Goal: Information Seeking & Learning: Understand process/instructions

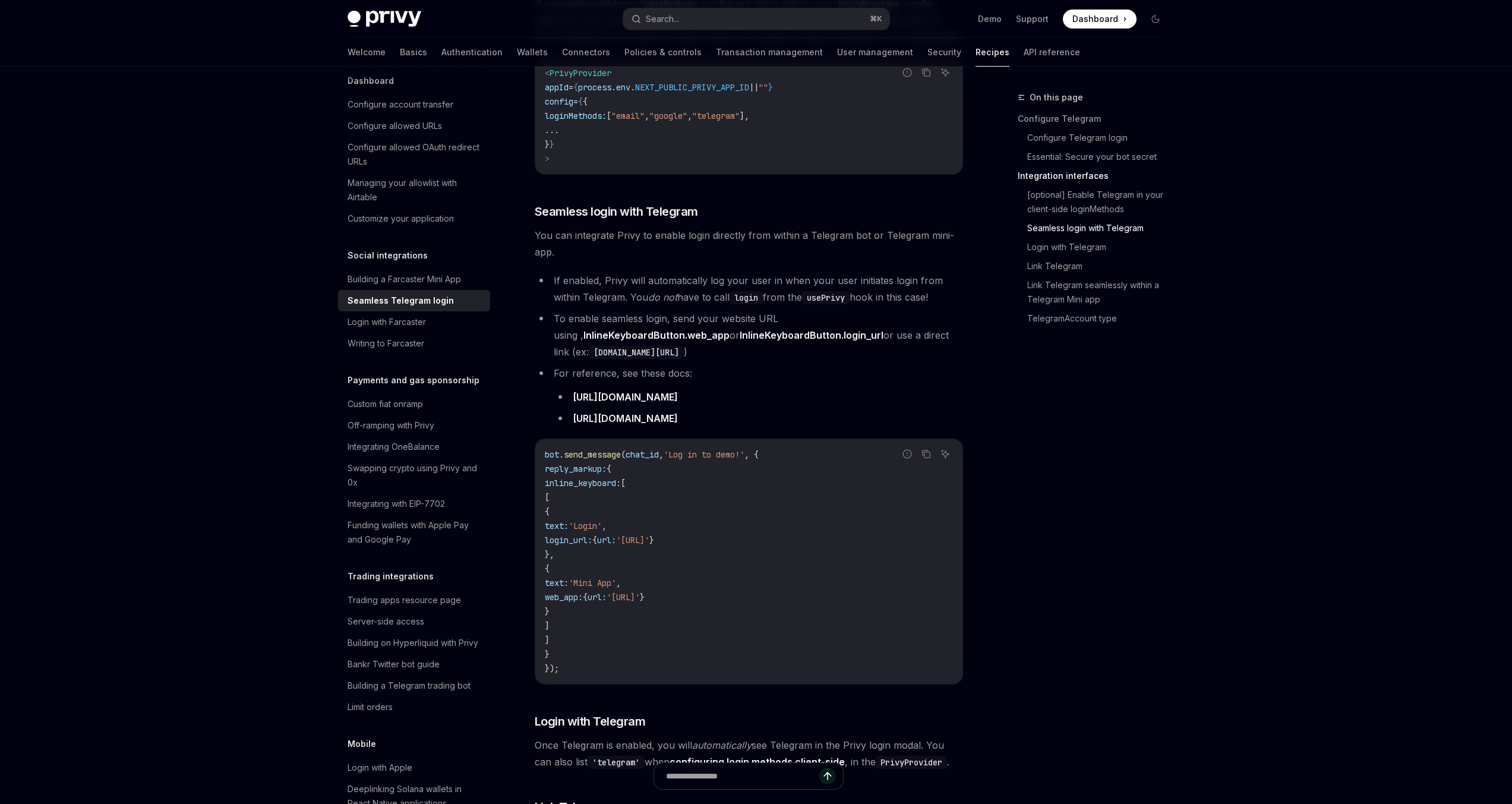
scroll to position [945, 0]
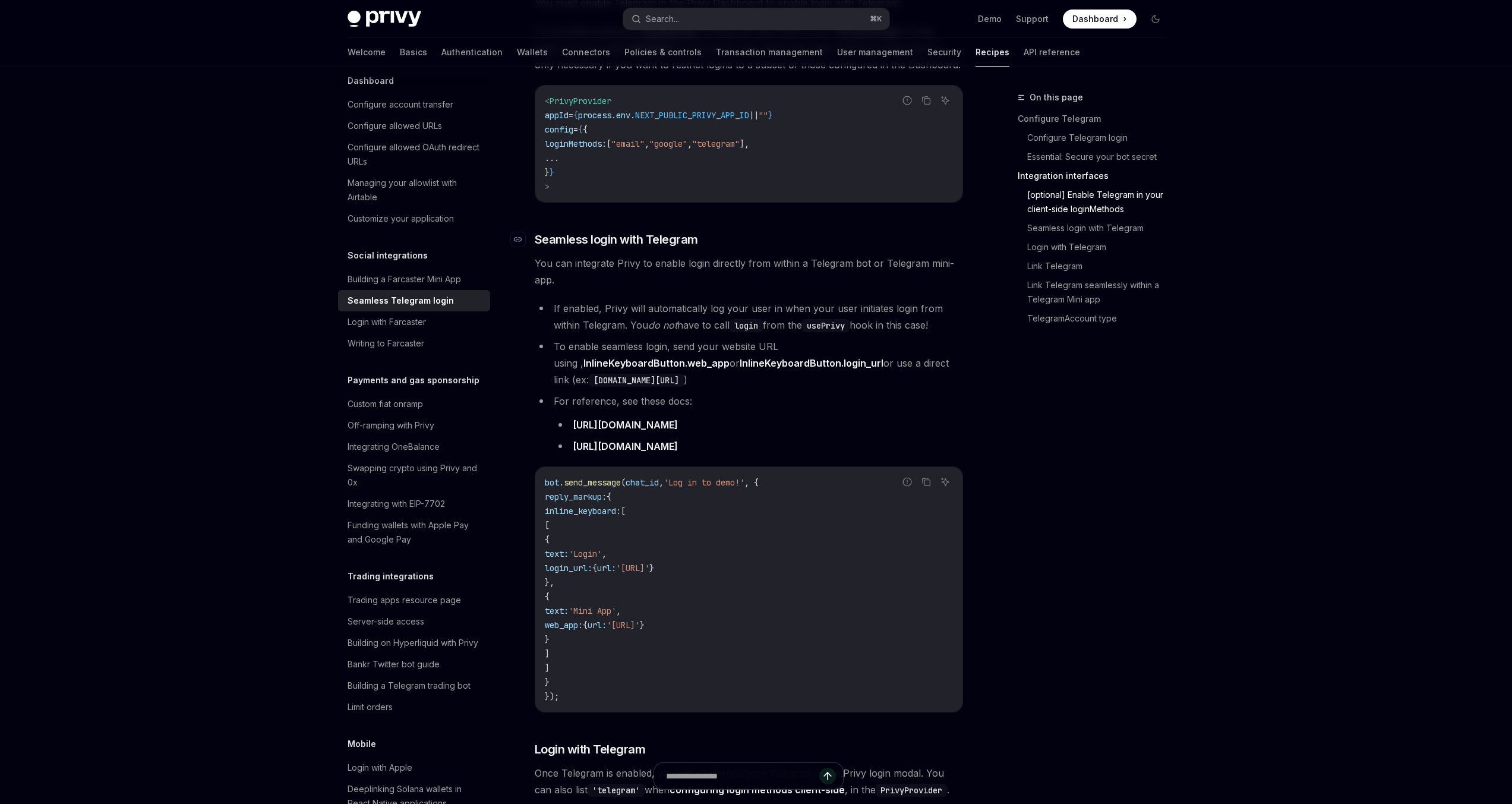
click at [656, 231] on span "Seamless login with Telegram" at bounding box center [616, 239] width 163 height 16
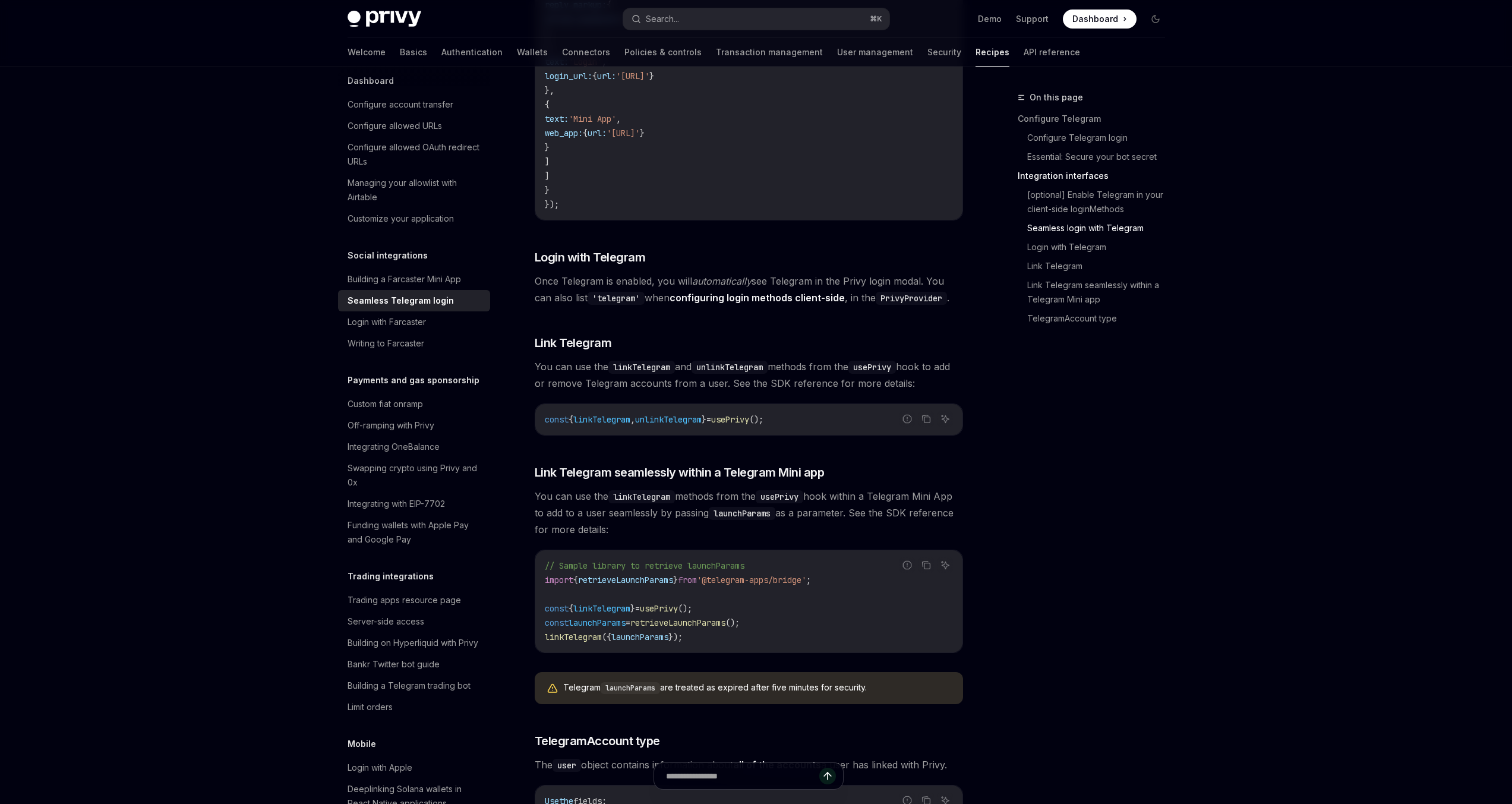
scroll to position [1442, 0]
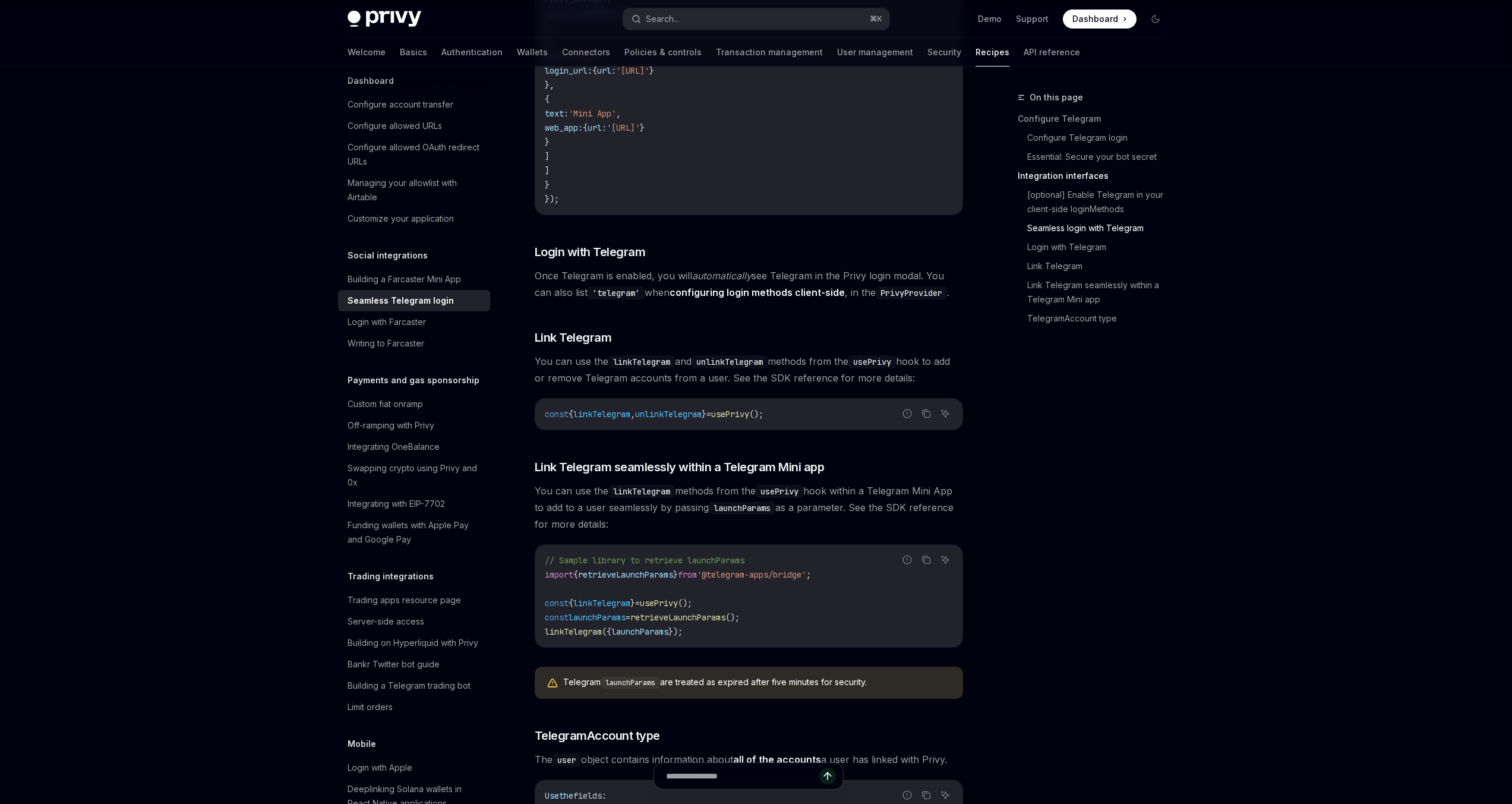
click at [832, 493] on span "You can use the linkTelegram methods from the usePrivy hook within a Telegram M…" at bounding box center [749, 508] width 428 height 50
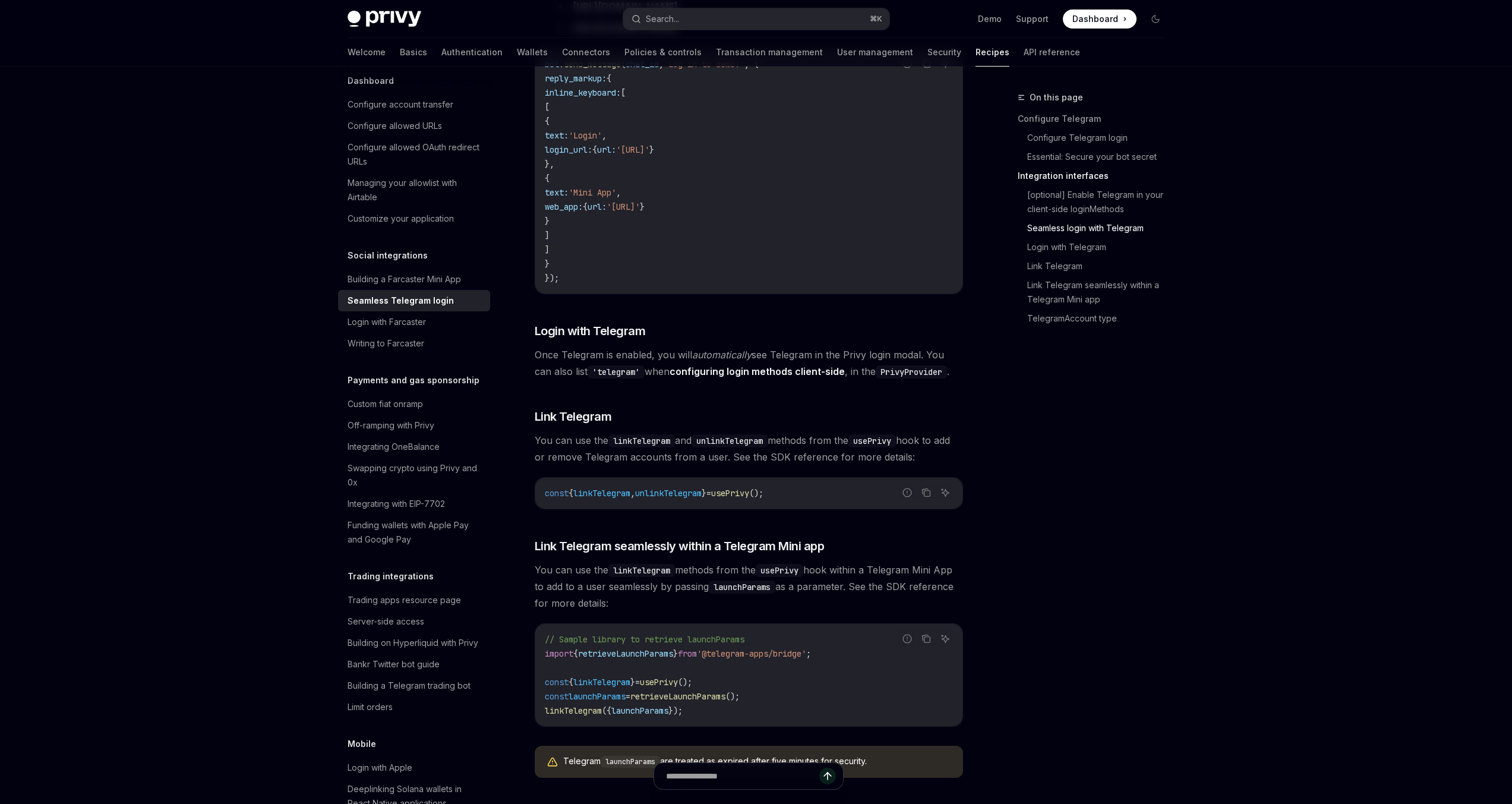
scroll to position [1464, 0]
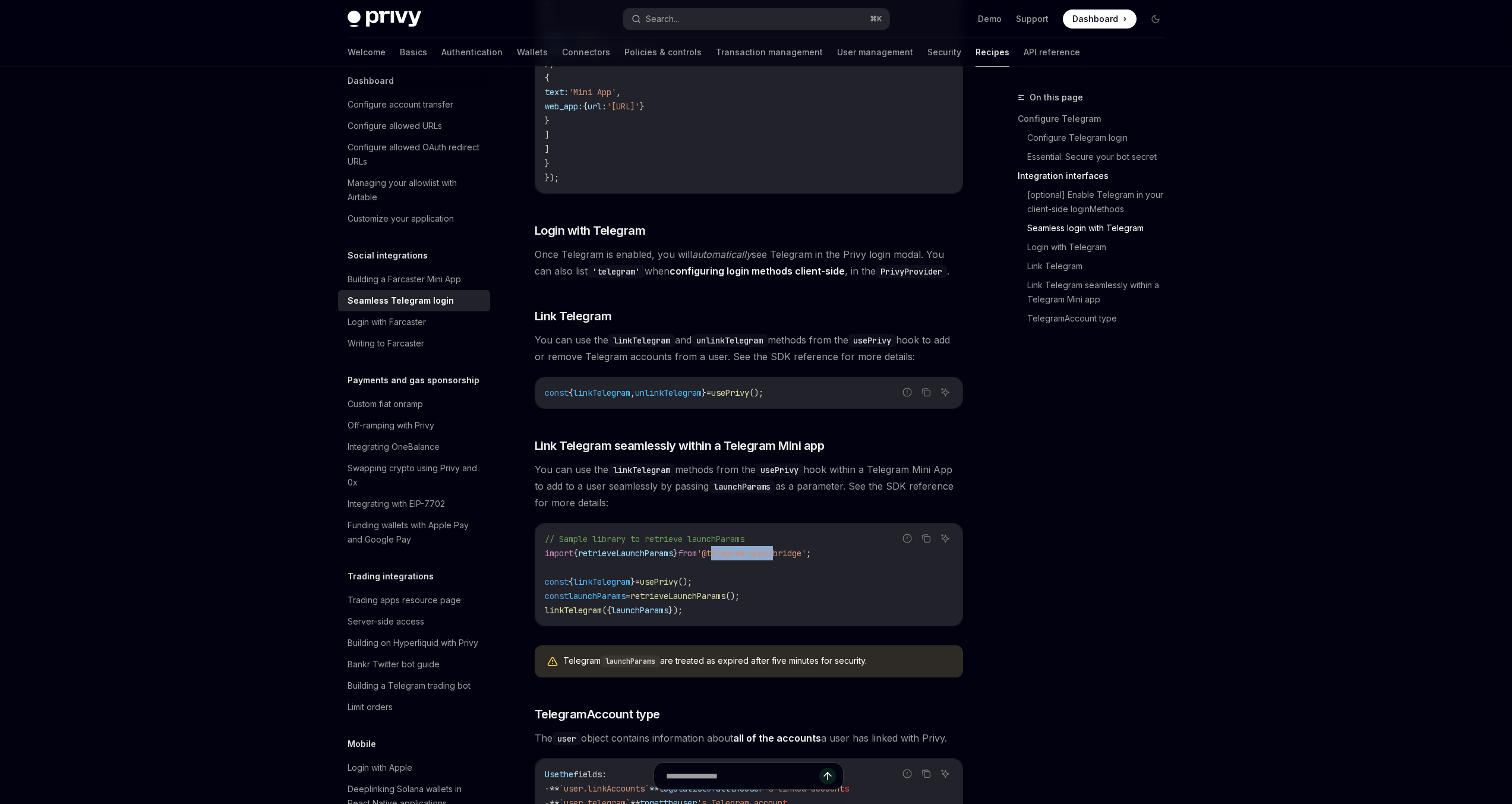
drag, startPoint x: 727, startPoint y: 542, endPoint x: 794, endPoint y: 541, distance: 67.0
click at [794, 548] on span "'@telegram-apps/bridge'" at bounding box center [751, 553] width 109 height 10
copy span "telegram-apps"
click at [742, 495] on span "You can use the linkTelegram methods from the usePrivy hook within a Telegram M…" at bounding box center [749, 486] width 428 height 50
click at [582, 655] on div "Telegram launchParams are treated as expired after five minutes for security." at bounding box center [757, 661] width 388 height 13
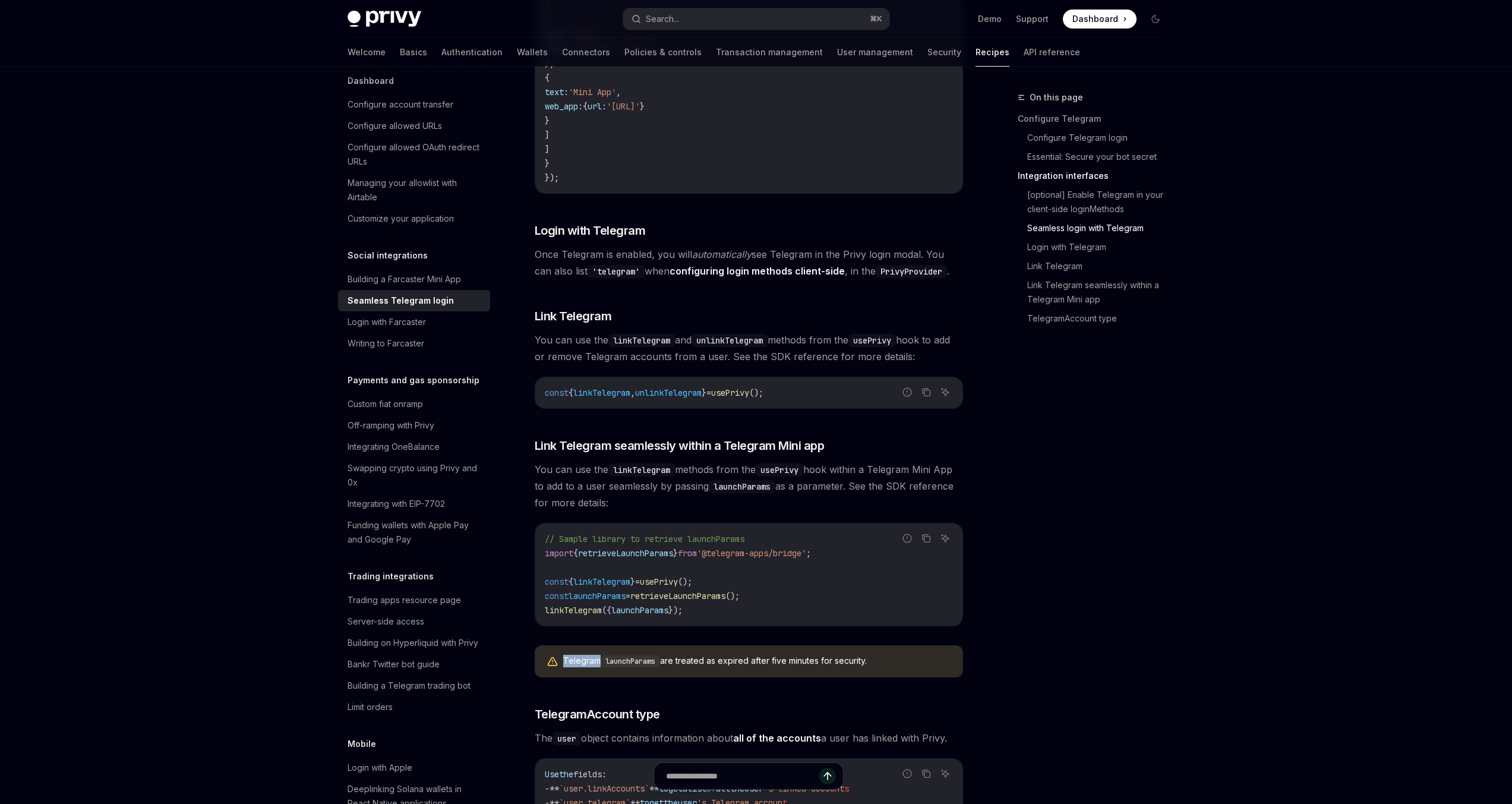
click at [582, 655] on div "Telegram launchParams are treated as expired after five minutes for security." at bounding box center [757, 661] width 388 height 13
click at [697, 655] on div "Telegram launchParams are treated as expired after five minutes for security." at bounding box center [757, 661] width 388 height 13
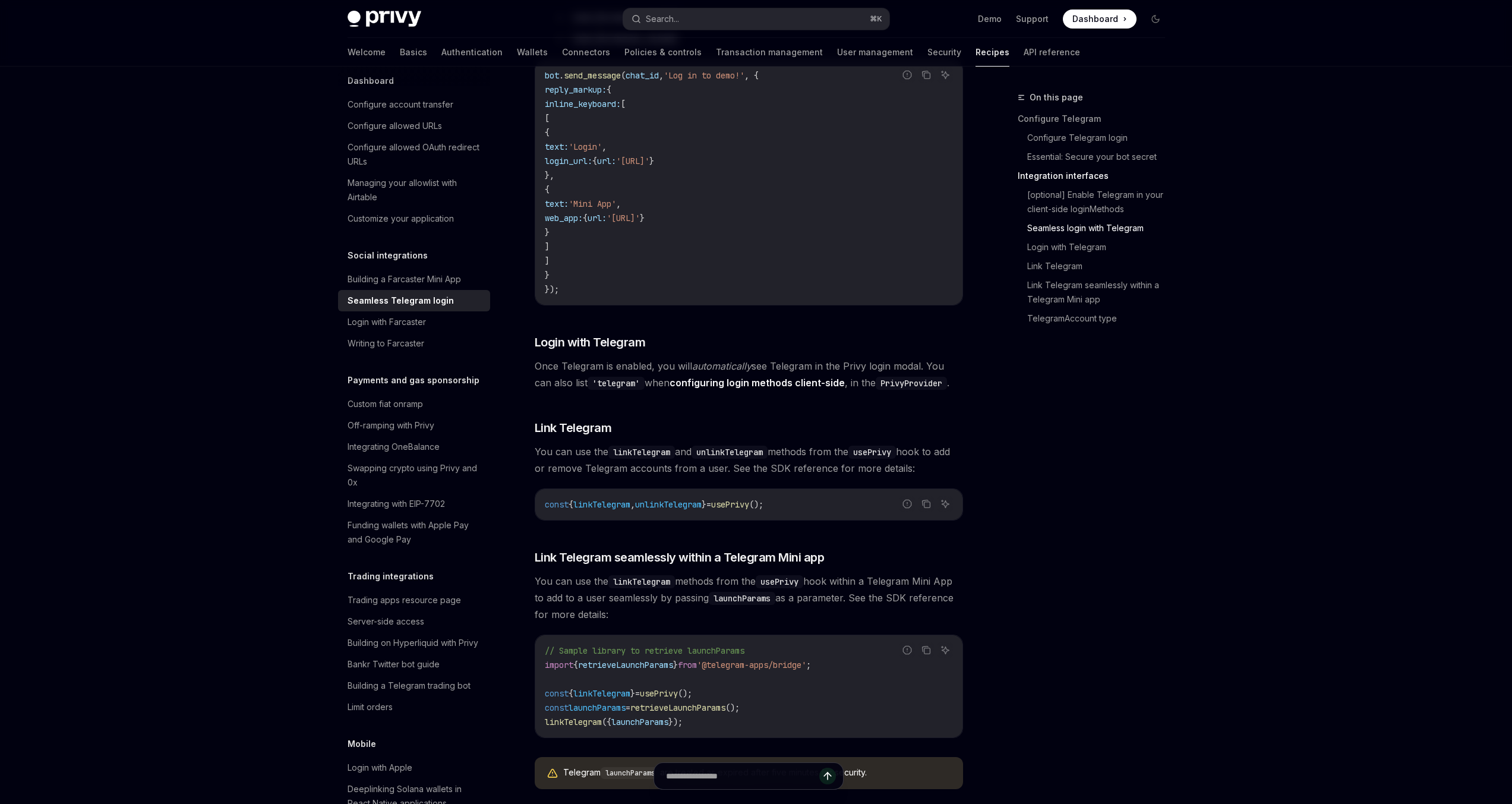
scroll to position [1353, 0]
drag, startPoint x: 546, startPoint y: 493, endPoint x: 808, endPoint y: 490, distance: 262.0
click at [808, 496] on code "const { linkTelegram , unlinkTelegram } = usePrivy ();" at bounding box center [749, 503] width 408 height 15
drag, startPoint x: 812, startPoint y: 493, endPoint x: 539, endPoint y: 490, distance: 273.0
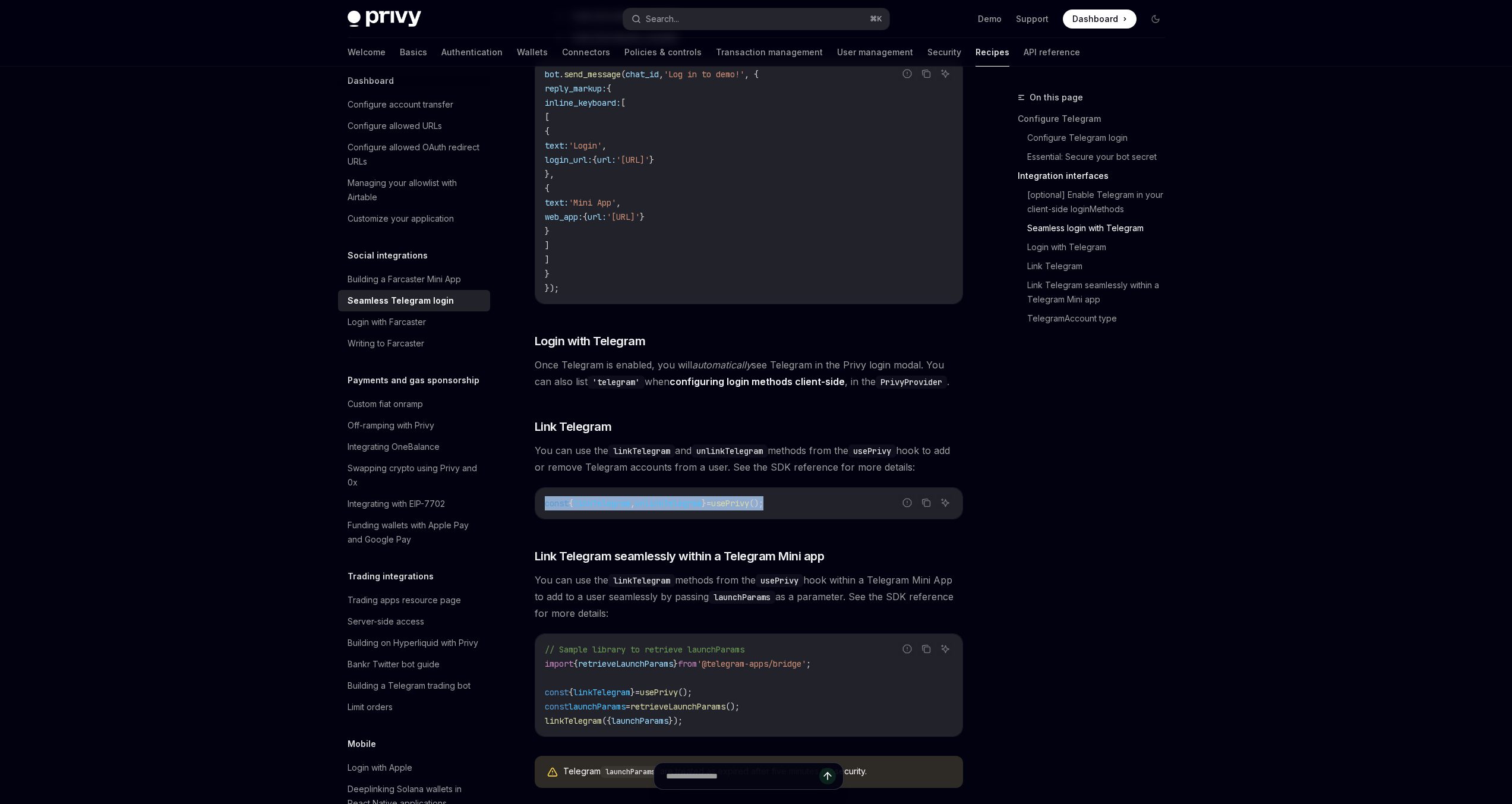
click at [539, 490] on div "const { linkTelegram , unlinkTelegram } = usePrivy ();" at bounding box center [750, 503] width 428 height 31
click at [795, 496] on code "const { linkTelegram , unlinkTelegram } = usePrivy ();" at bounding box center [749, 503] width 408 height 15
click at [823, 496] on code "const { linkTelegram , unlinkTelegram } = usePrivy ();" at bounding box center [749, 503] width 408 height 15
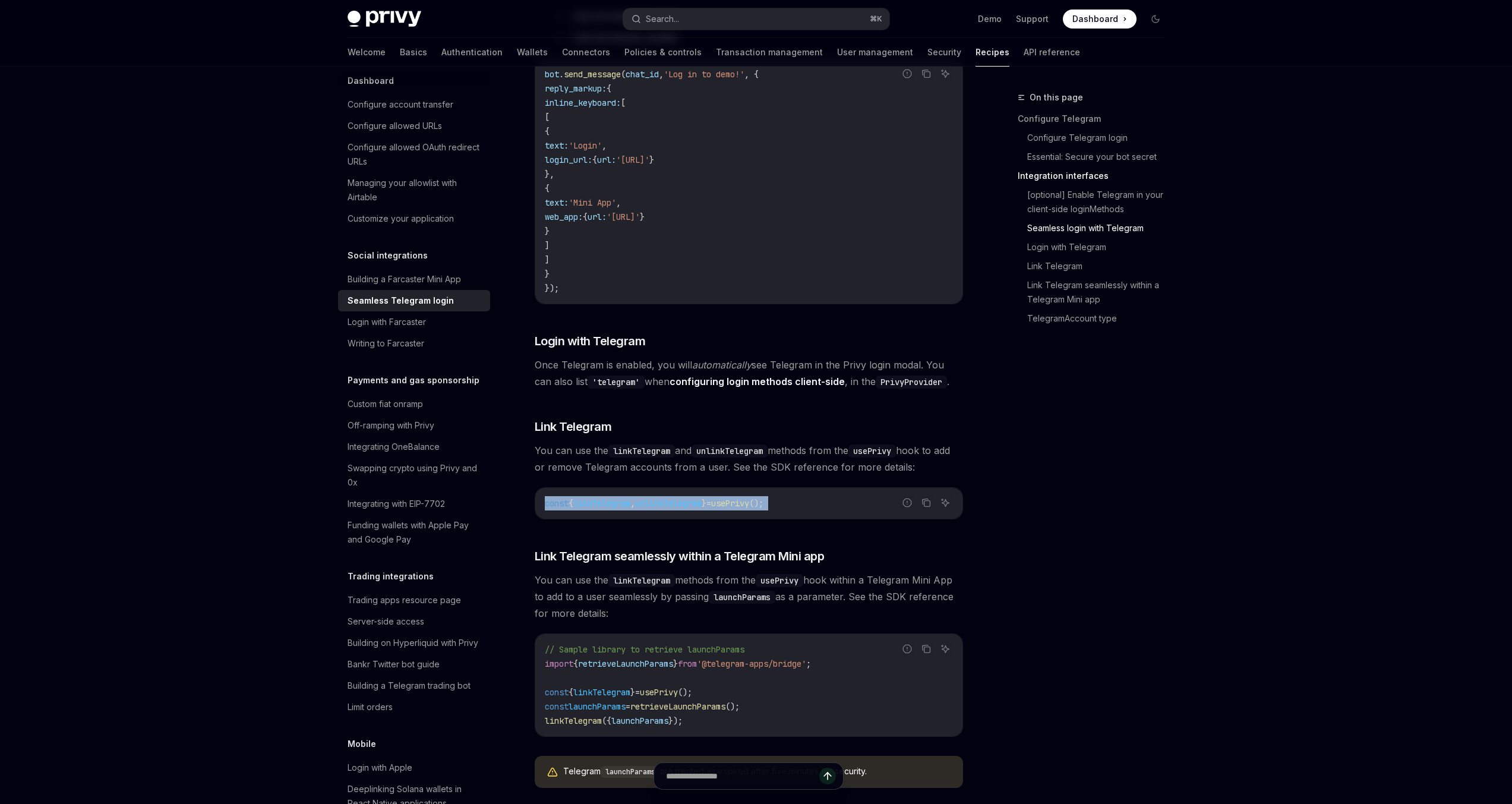
click at [824, 496] on code "const { linkTelegram , unlinkTelegram } = usePrivy ();" at bounding box center [749, 503] width 408 height 15
click at [848, 496] on code "const { linkTelegram , unlinkTelegram } = usePrivy ();" at bounding box center [749, 503] width 408 height 15
click at [678, 659] on span "}" at bounding box center [676, 664] width 5 height 10
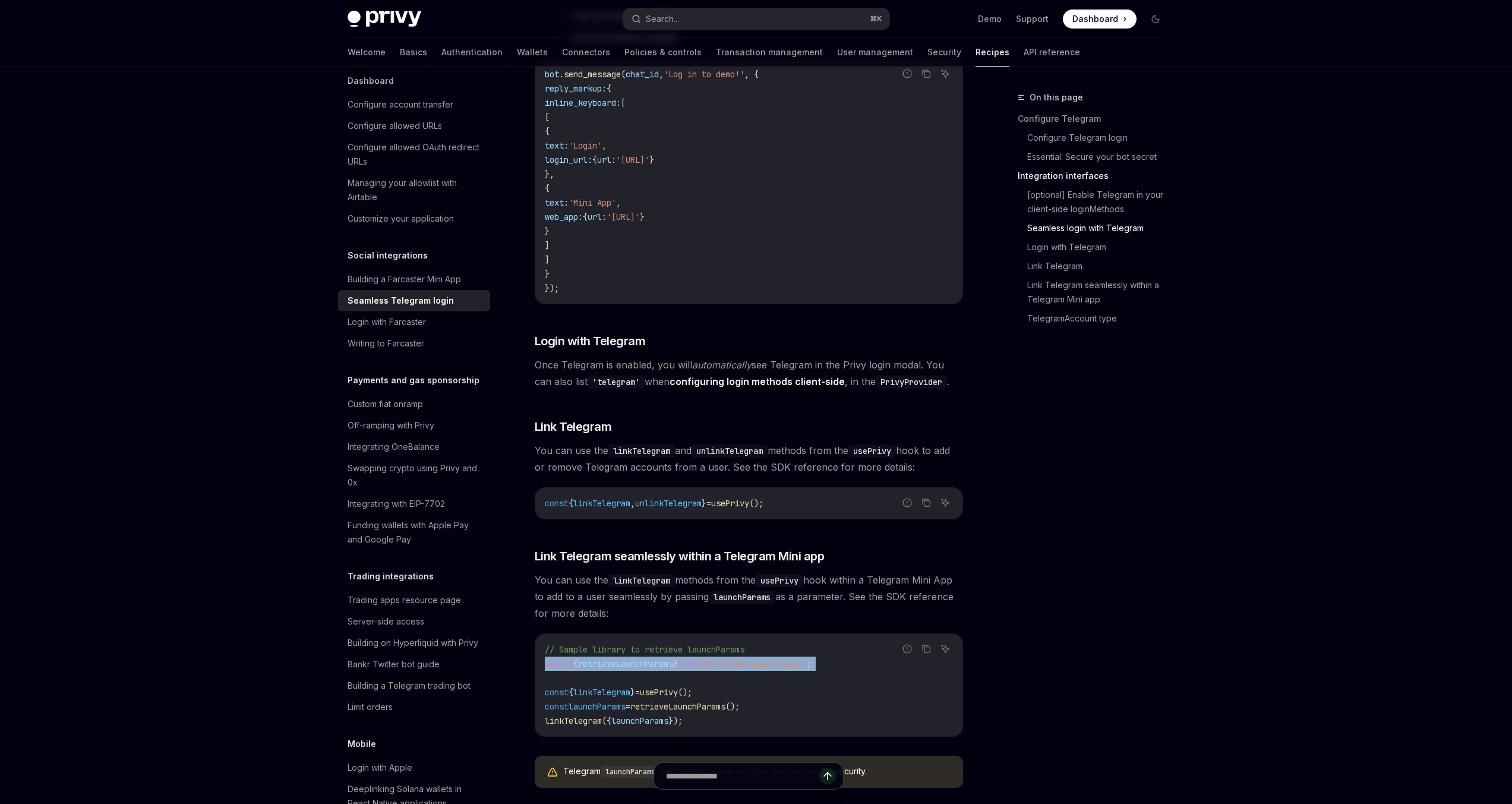
click at [761, 659] on span "'@telegram-apps/bridge'" at bounding box center [751, 664] width 109 height 10
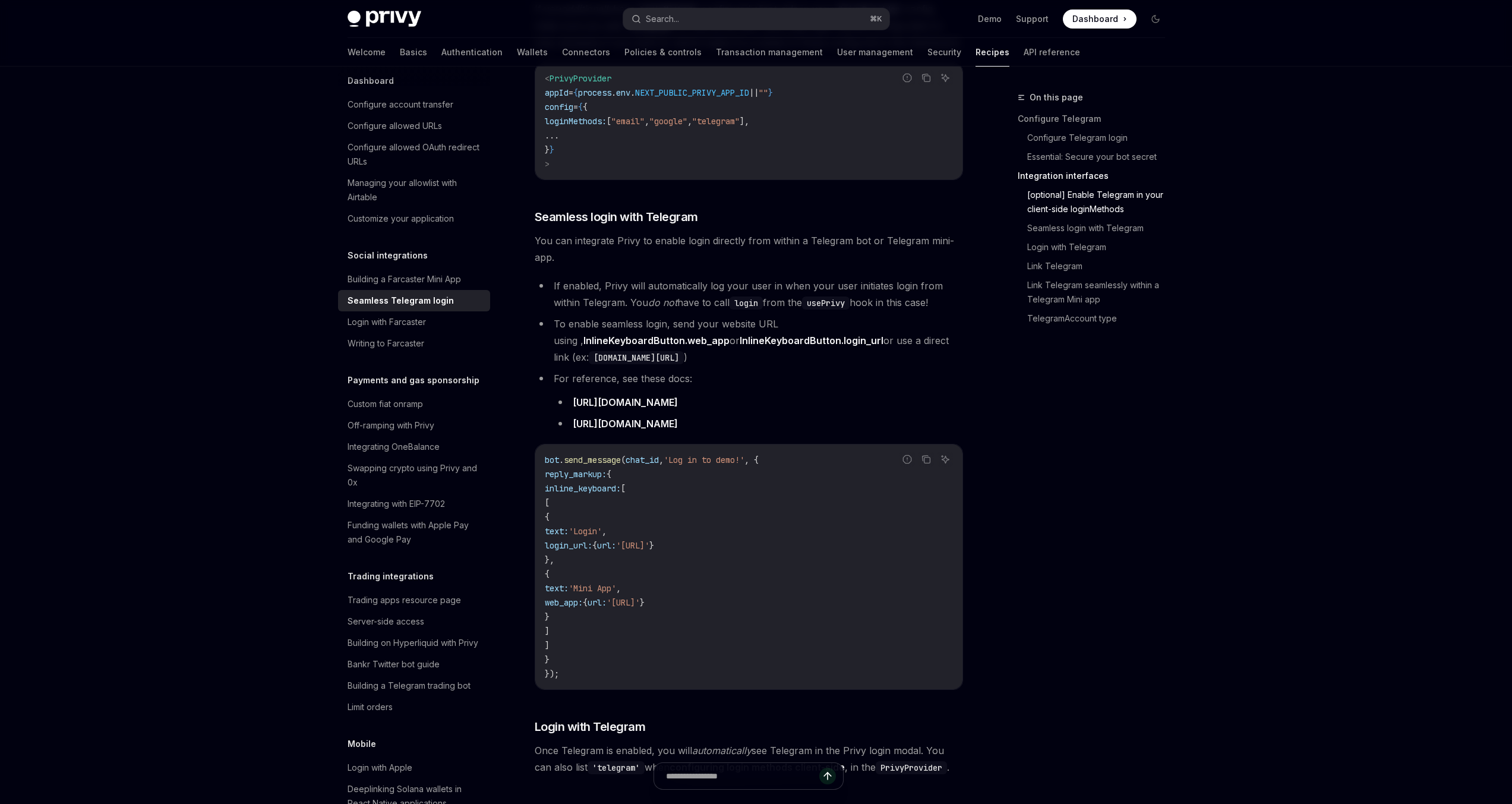
scroll to position [963, 0]
click at [689, 375] on li "For reference, see these docs: https://core.telegram.org/bots/api#keyboardbutto…" at bounding box center [749, 405] width 428 height 62
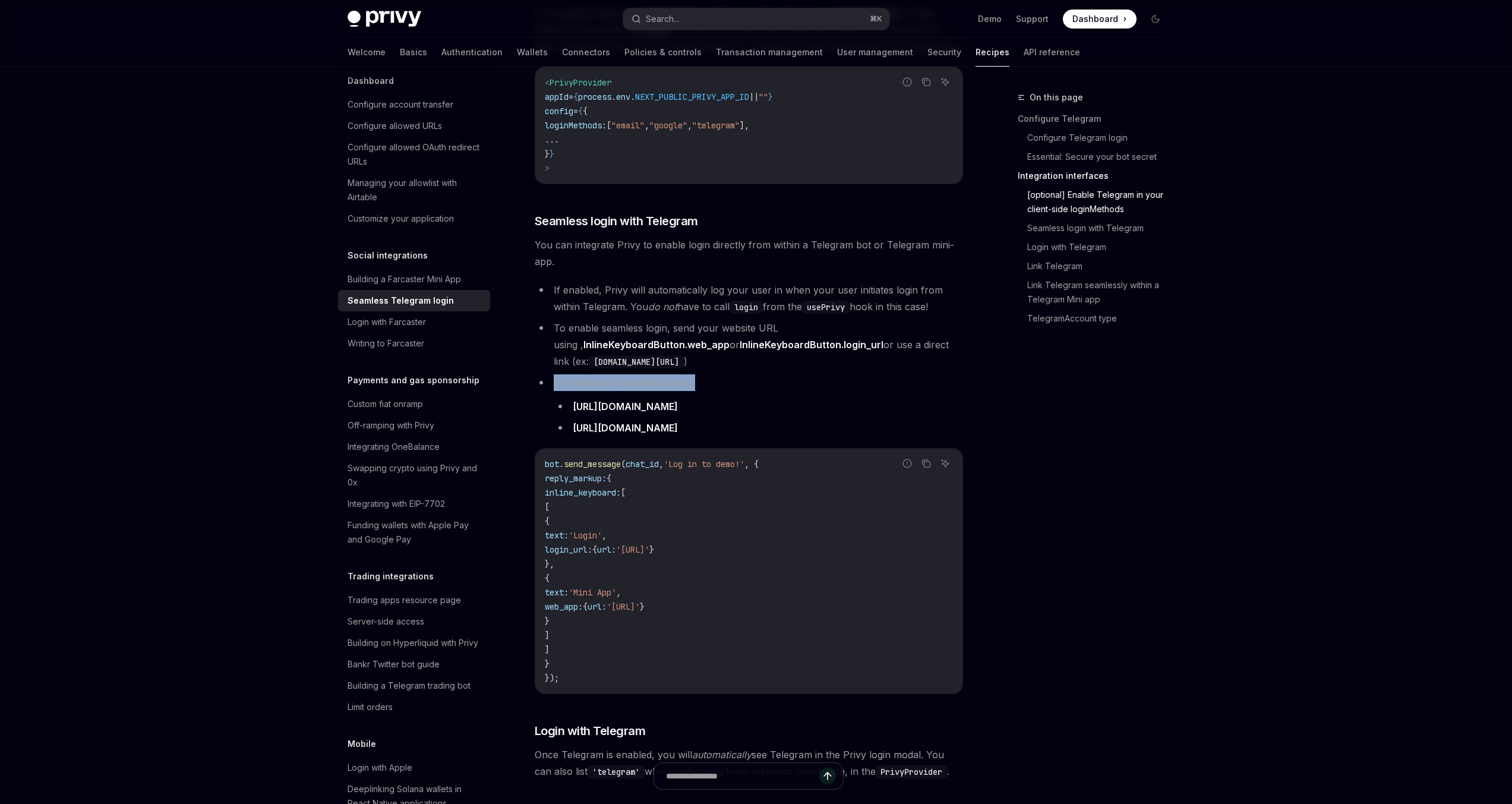
click at [689, 375] on li "For reference, see these docs: https://core.telegram.org/bots/api#keyboardbutto…" at bounding box center [749, 405] width 428 height 62
click at [698, 375] on li "For reference, see these docs: https://core.telegram.org/bots/api#keyboardbutto…" at bounding box center [749, 405] width 428 height 62
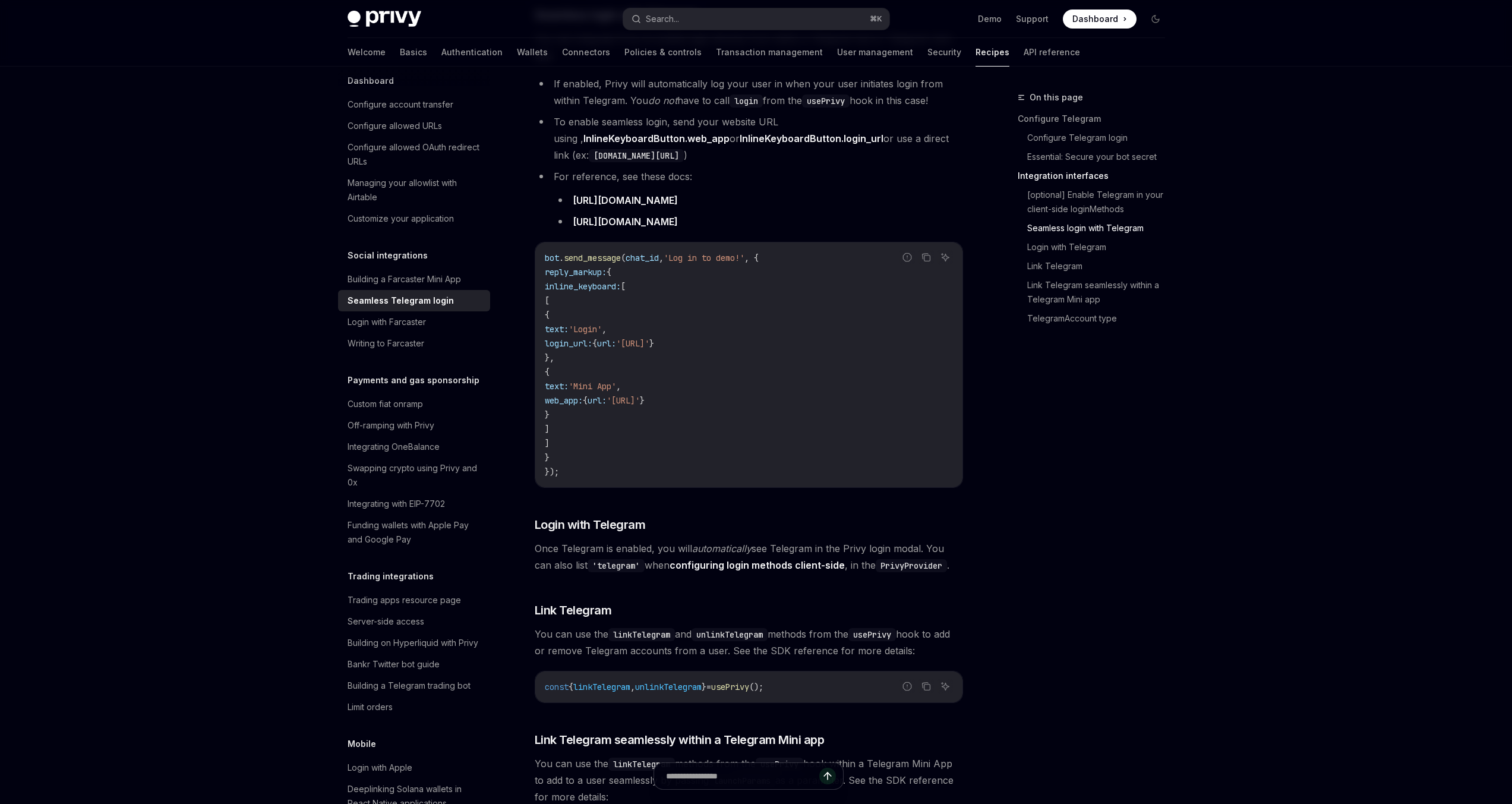
scroll to position [1170, 0]
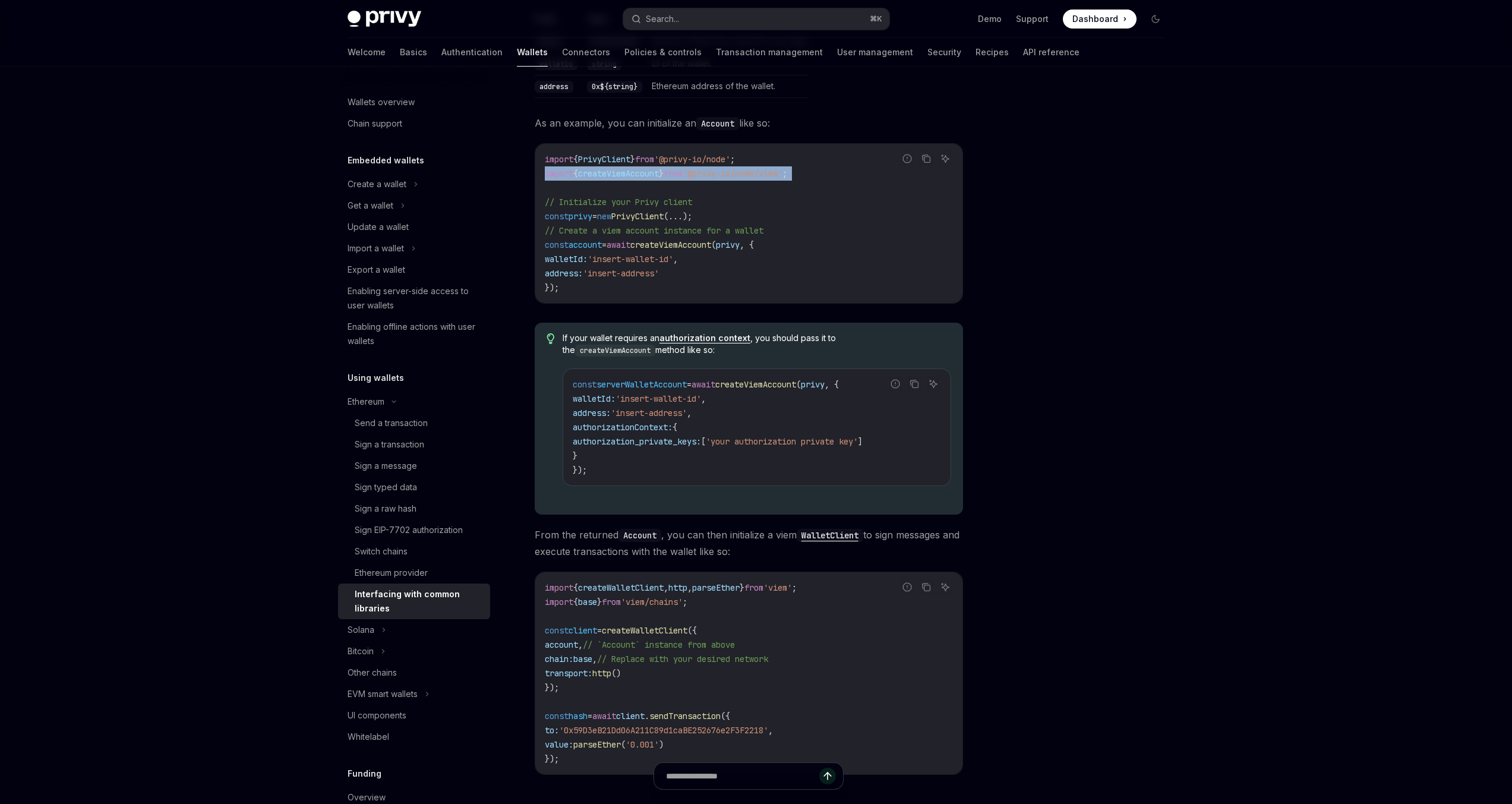
scroll to position [216, 0]
